Goal: Task Accomplishment & Management: Manage account settings

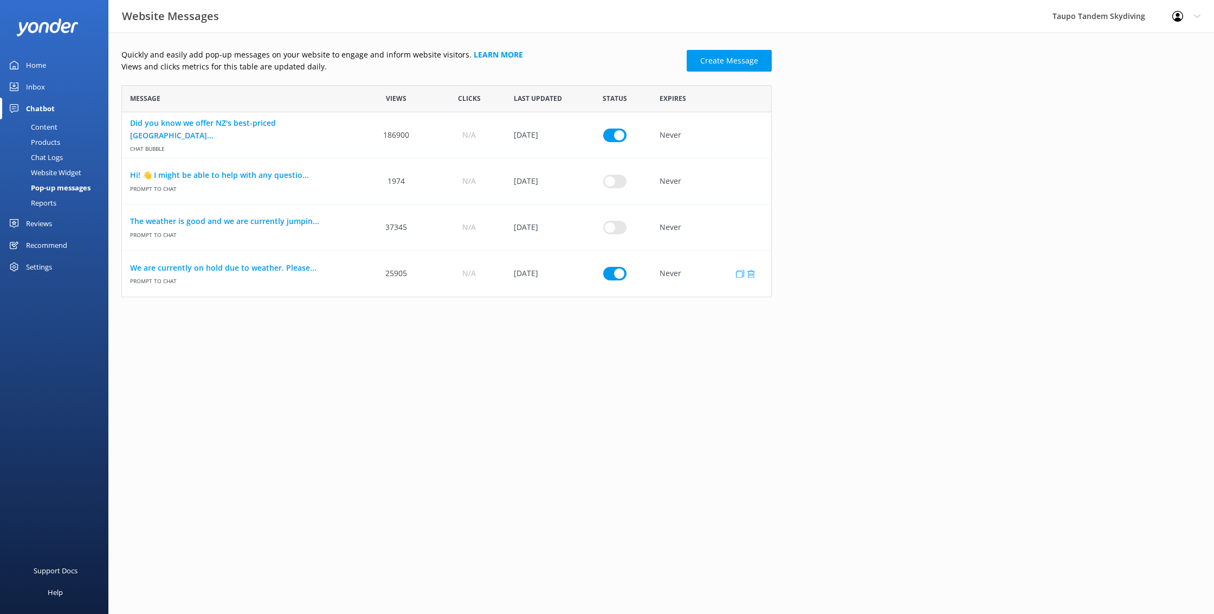
scroll to position [212, 651]
click at [294, 269] on link "We are currently on hold due to weather. Please..." at bounding box center [241, 268] width 222 height 12
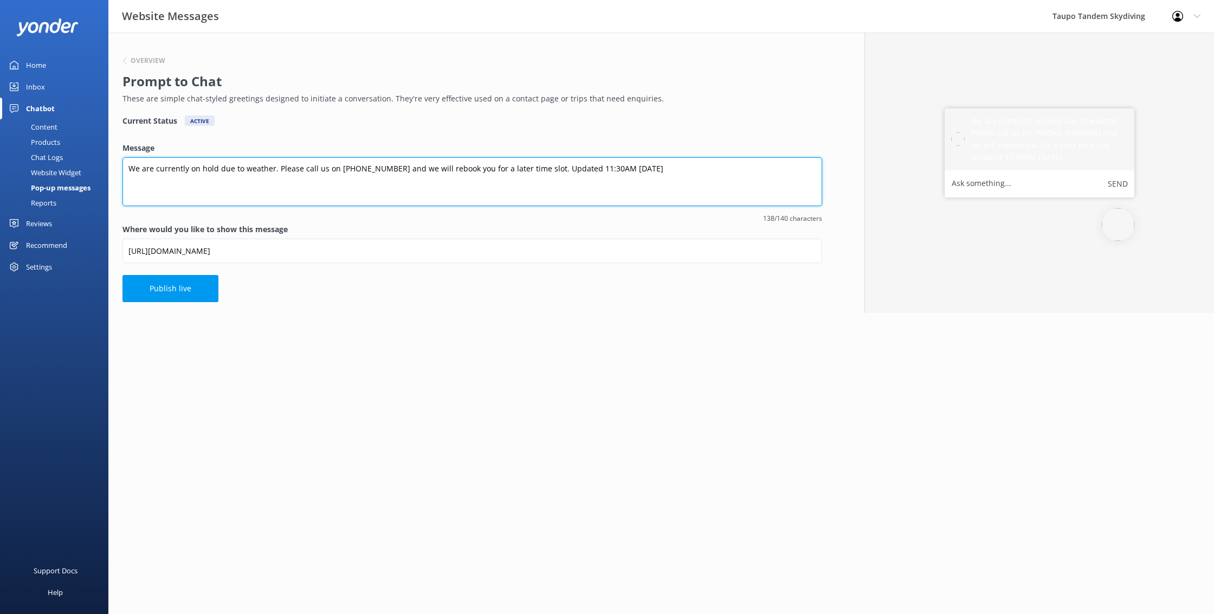
click at [584, 168] on textarea "We are currently on hold due to weather. Please call us on [PHONE_NUMBER] and w…" at bounding box center [473, 181] width 700 height 49
click at [576, 165] on textarea "We are currently on hold due to weather. Please call us on [PHONE_NUMBER] and w…" at bounding box center [473, 181] width 700 height 49
click at [620, 167] on textarea "We are currently on hold due to weather. Please call us on [PHONE_NUMBER] and w…" at bounding box center [473, 181] width 700 height 49
type textarea "We are currently on hold due to weather. Please call us on [PHONE_NUMBER] and w…"
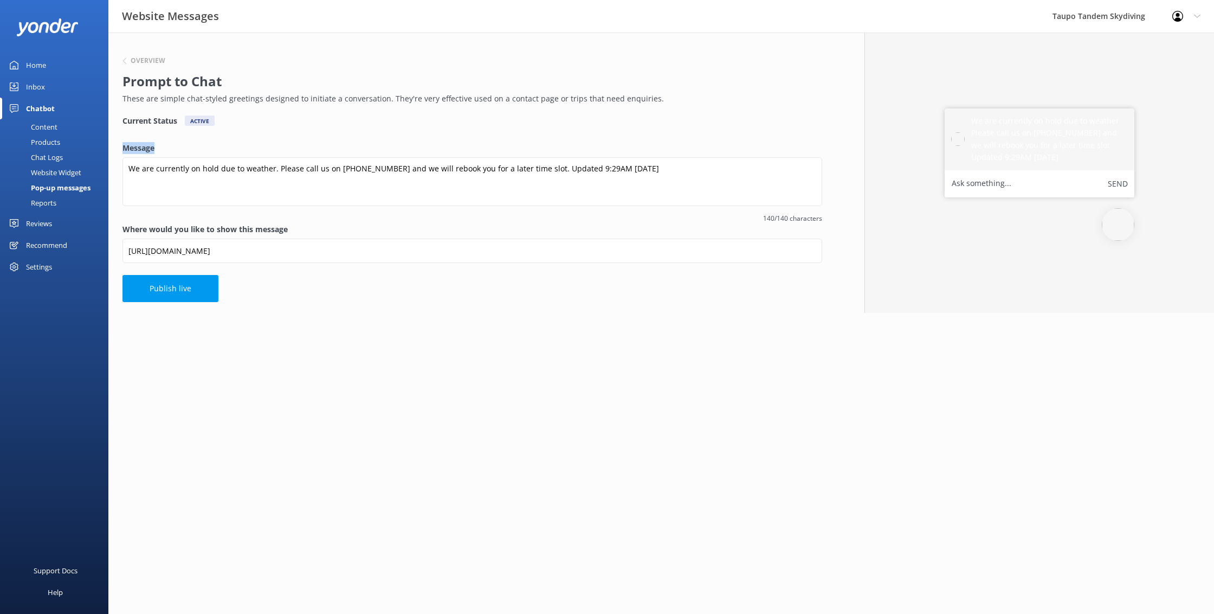
click at [489, 142] on div "Overview Prompt to Chat These are simple chat-styled greetings designed to init…" at bounding box center [472, 173] width 728 height 280
click at [182, 286] on button "Publish live" at bounding box center [171, 288] width 96 height 27
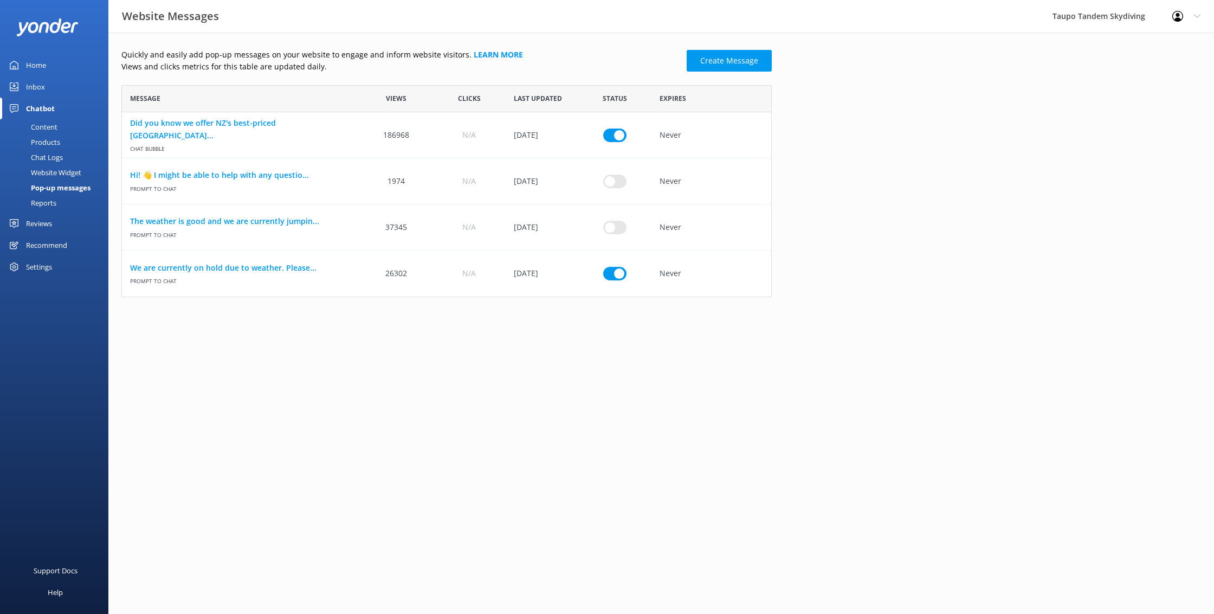
scroll to position [212, 651]
